Goal: Information Seeking & Learning: Compare options

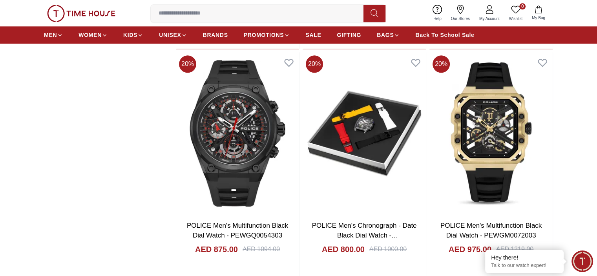
scroll to position [1021, 0]
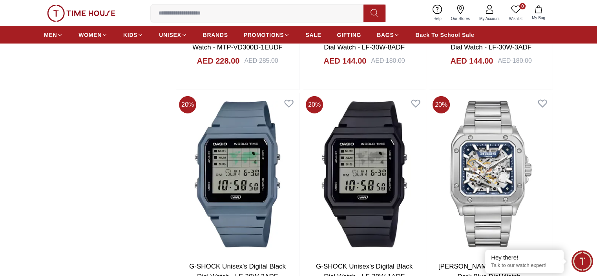
scroll to position [2237, 0]
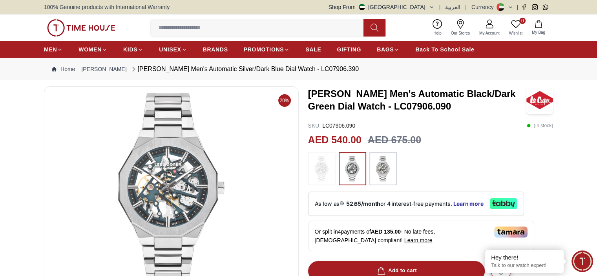
click at [387, 173] on img at bounding box center [383, 168] width 20 height 25
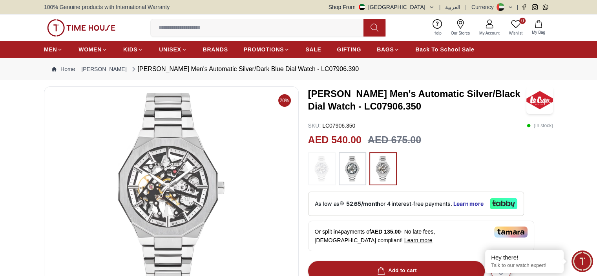
click at [352, 172] on img at bounding box center [353, 168] width 20 height 25
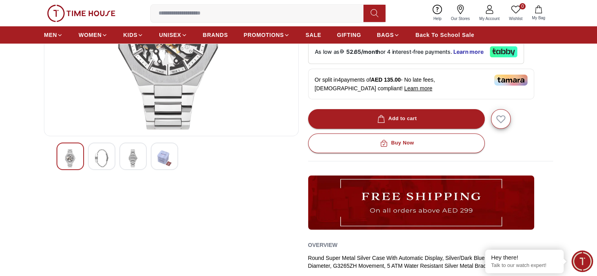
scroll to position [157, 0]
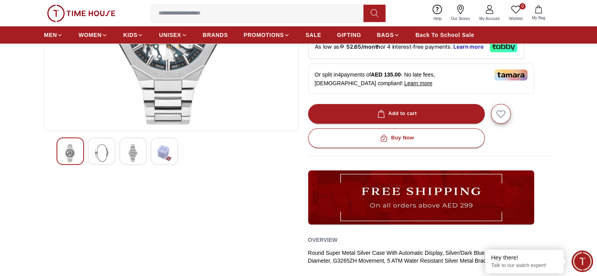
click at [104, 161] on img at bounding box center [102, 153] width 14 height 18
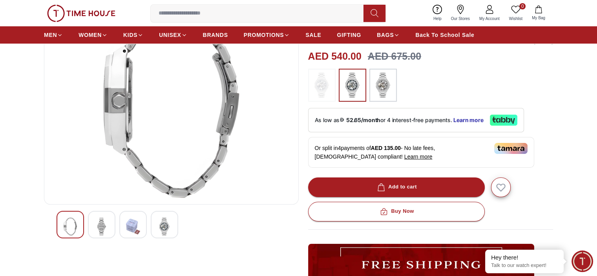
scroll to position [118, 0]
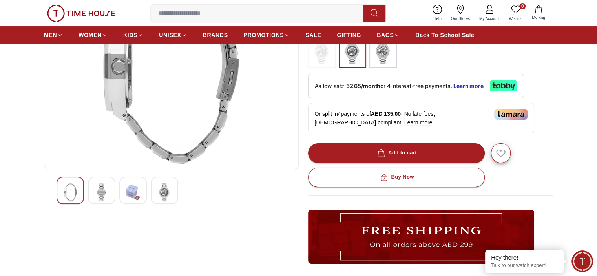
click at [99, 198] on img at bounding box center [102, 192] width 14 height 18
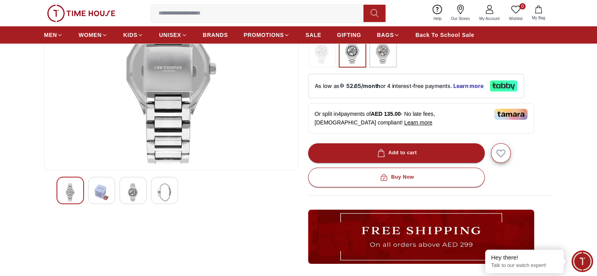
click at [134, 194] on img at bounding box center [133, 192] width 14 height 18
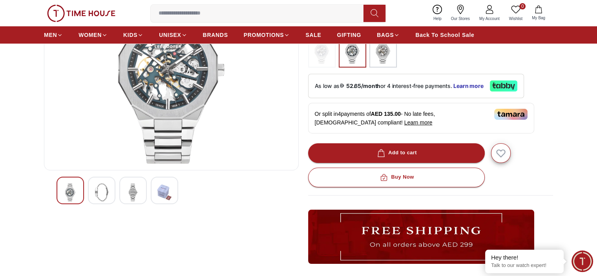
click at [168, 188] on img at bounding box center [164, 192] width 14 height 18
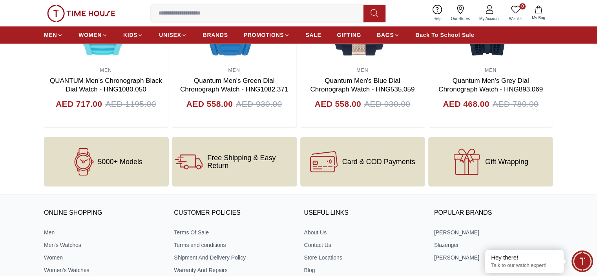
scroll to position [1068, 0]
